Goal: Navigation & Orientation: Find specific page/section

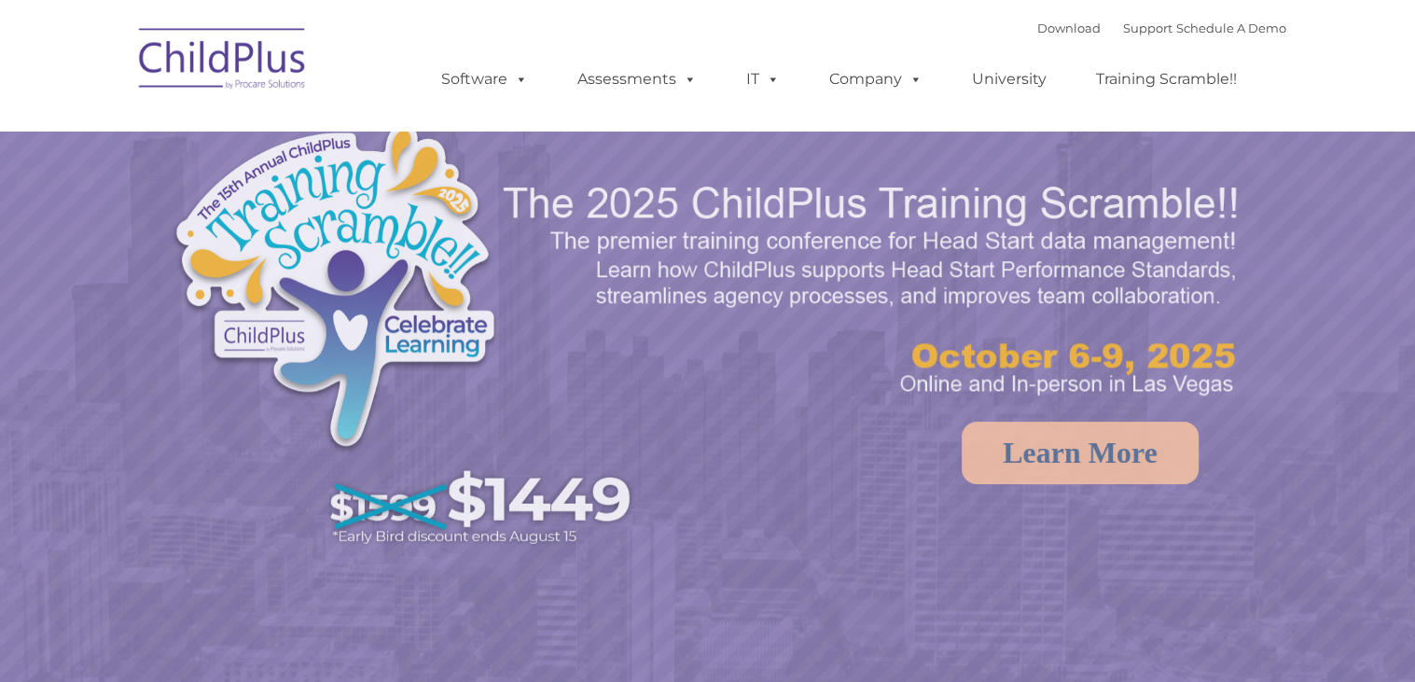
select select "MEDIUM"
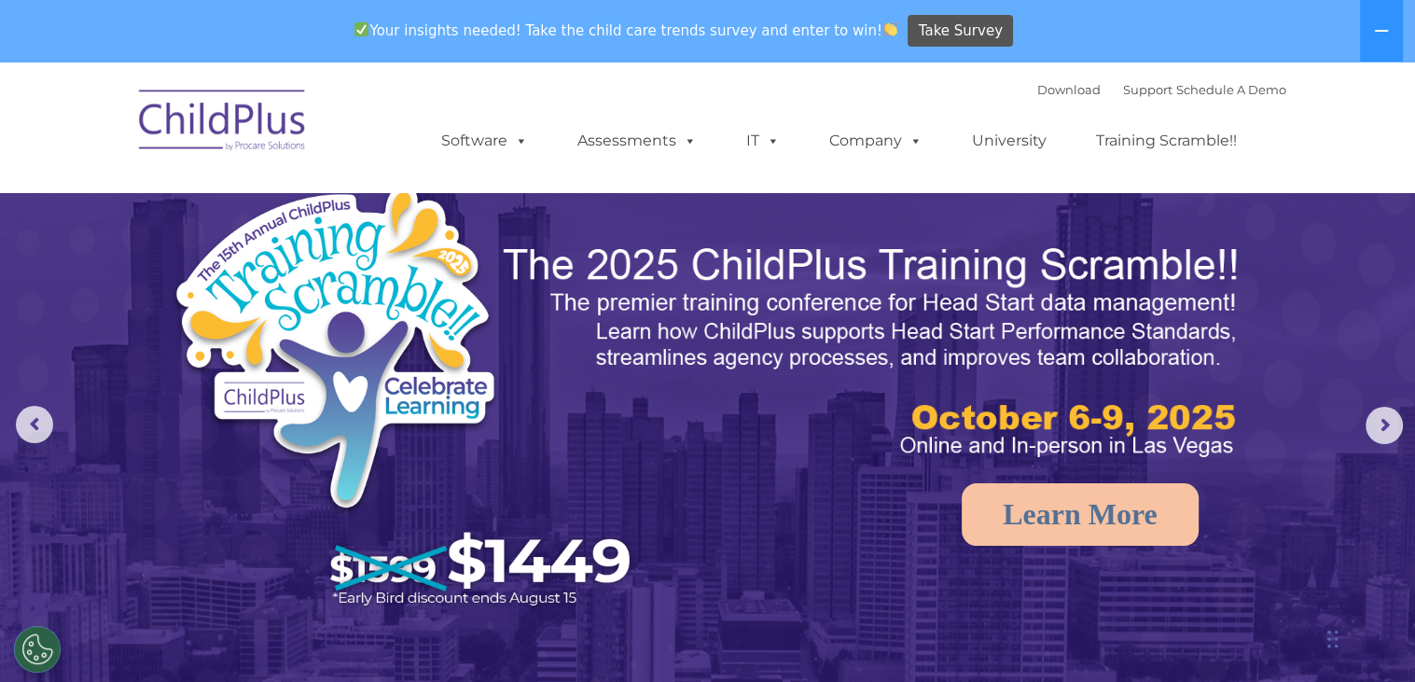
click at [1331, 90] on nav "Download Support | Schedule A Demo  MENU MENU Software ChildPlus: The original…" at bounding box center [707, 127] width 1415 height 131
click at [229, 124] on img at bounding box center [223, 122] width 187 height 93
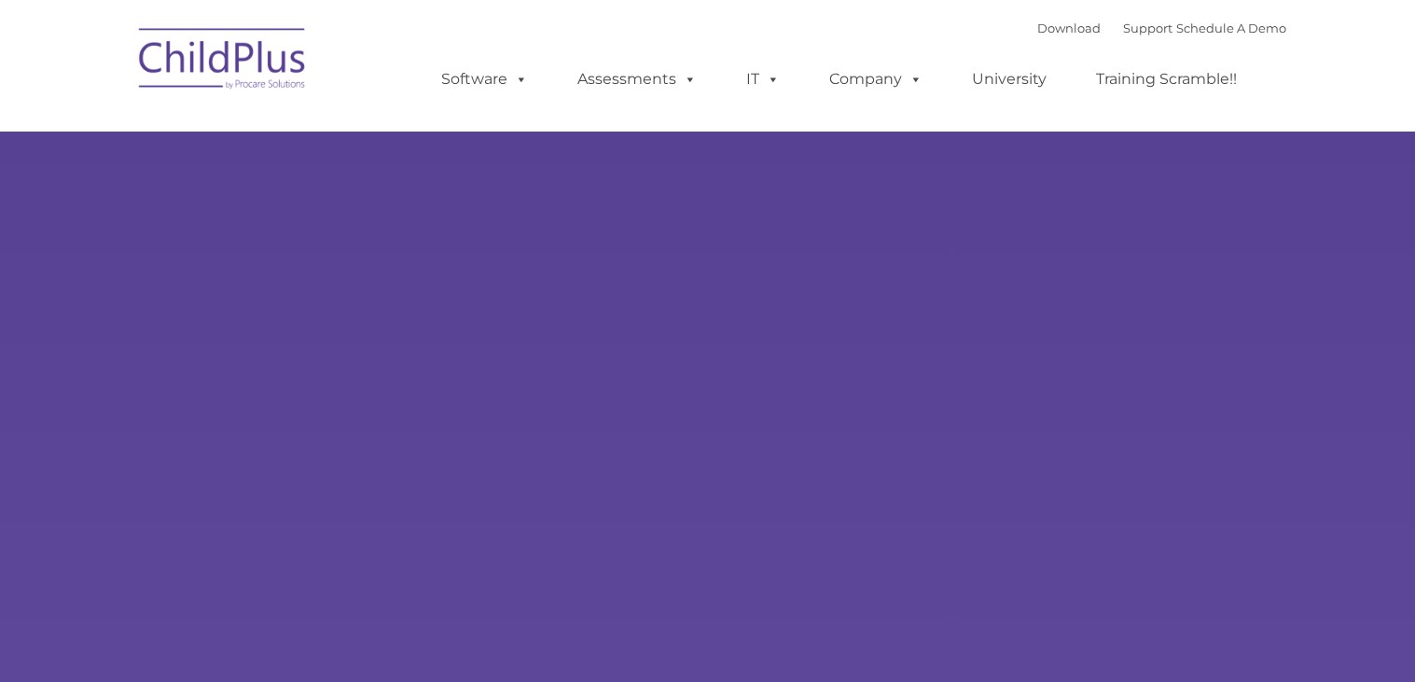
select select "MEDIUM"
